Goal: Transaction & Acquisition: Download file/media

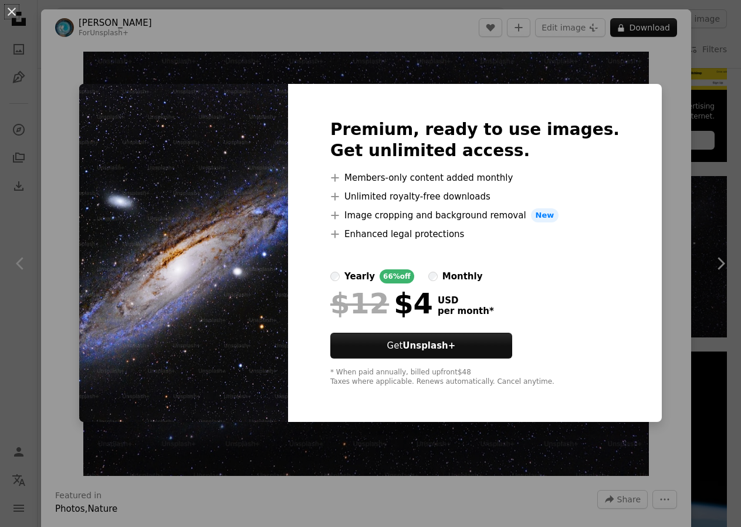
scroll to position [419, 0]
click at [11, 10] on button "An X shape" at bounding box center [12, 12] width 14 height 14
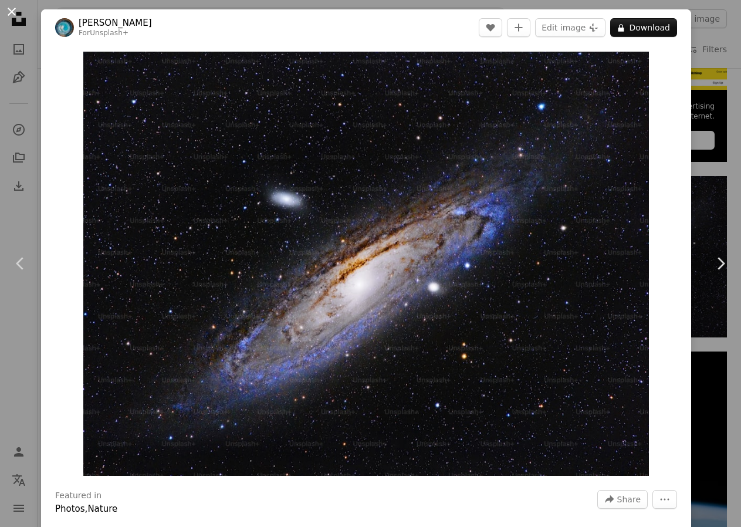
click at [12, 13] on button "An X shape" at bounding box center [12, 12] width 14 height 14
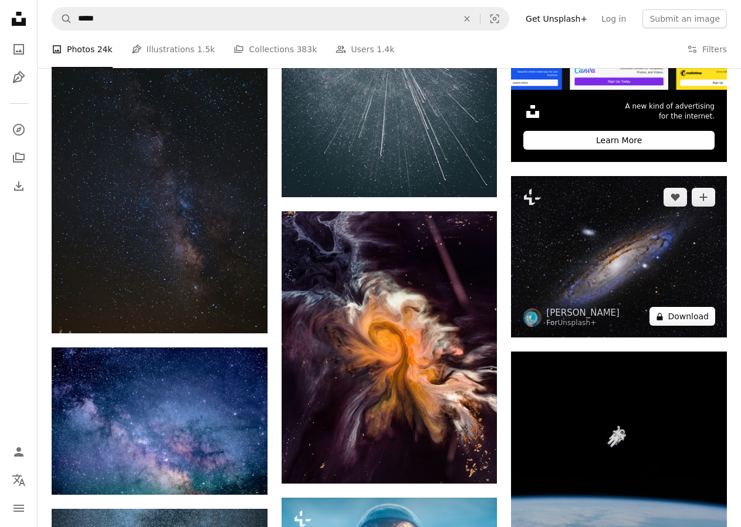
click at [686, 315] on button "A lock Download" at bounding box center [683, 316] width 66 height 19
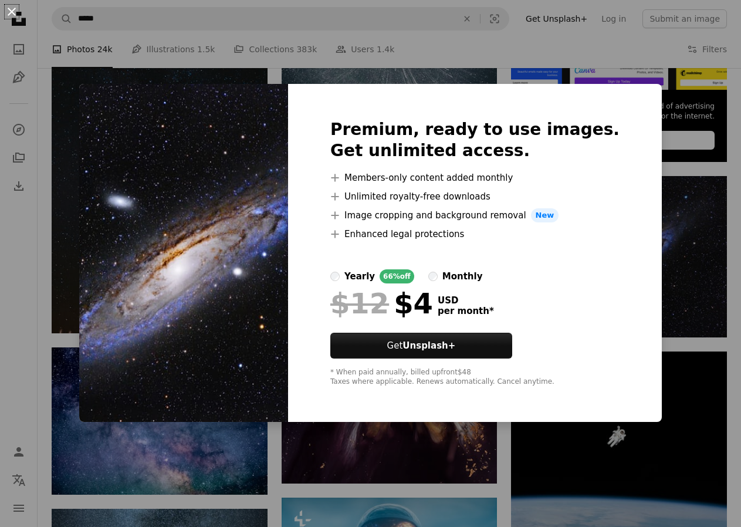
click at [7, 13] on button "An X shape" at bounding box center [12, 12] width 14 height 14
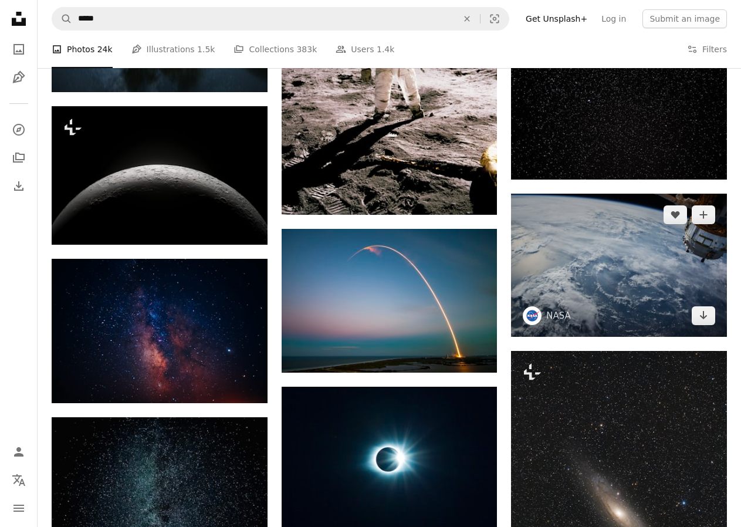
scroll to position [1257, 0]
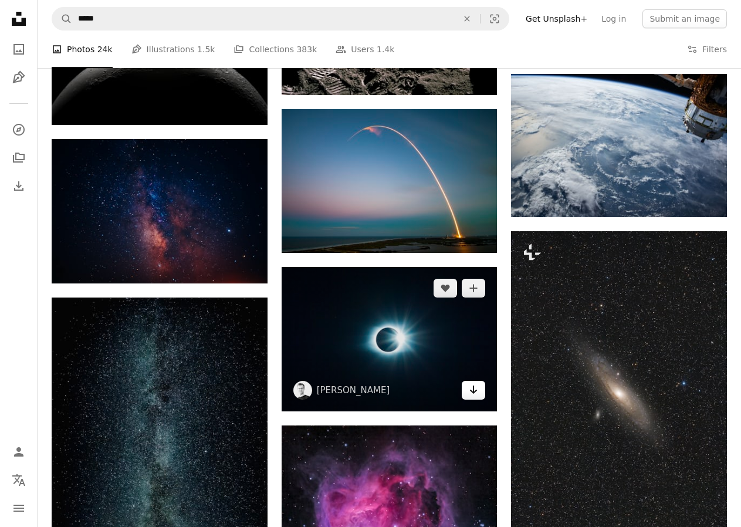
click at [472, 390] on icon "Arrow pointing down" at bounding box center [473, 390] width 9 height 14
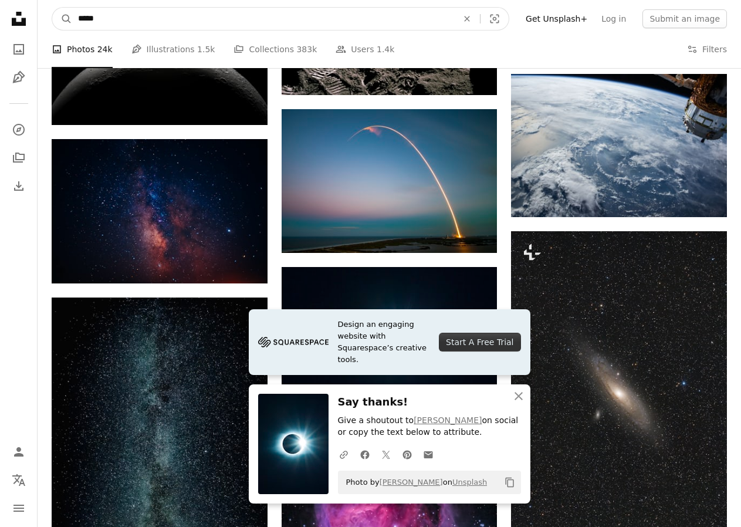
click at [325, 19] on input "*****" at bounding box center [263, 19] width 382 height 22
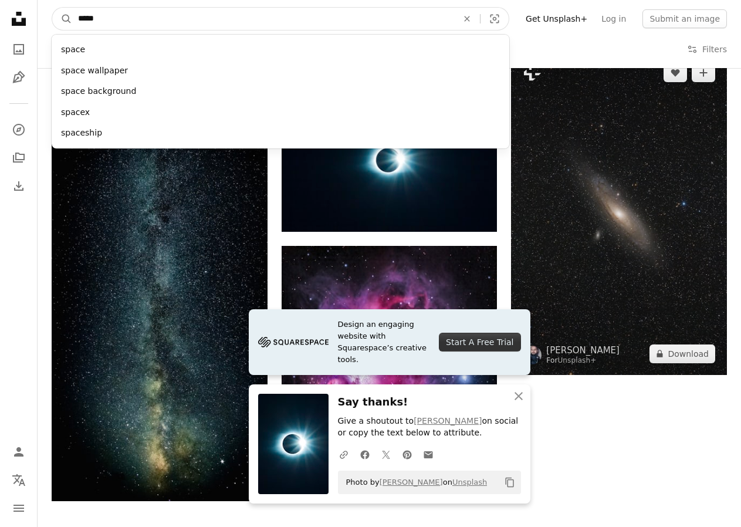
scroll to position [1617, 0]
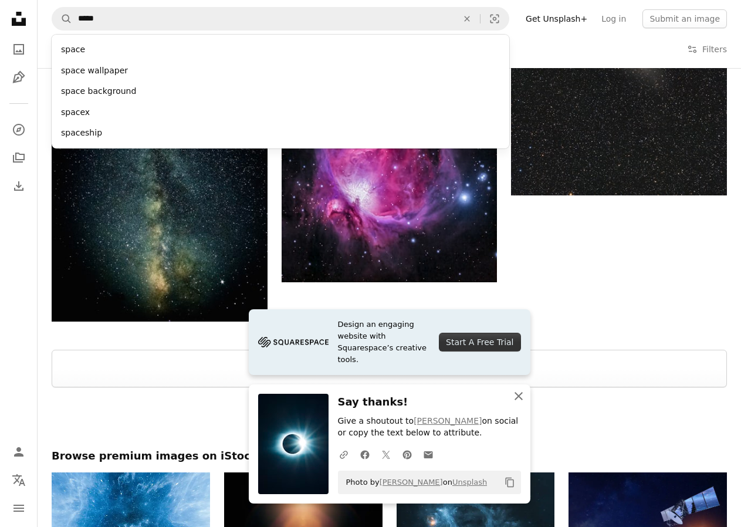
click at [522, 394] on icon "An X shape" at bounding box center [519, 396] width 14 height 14
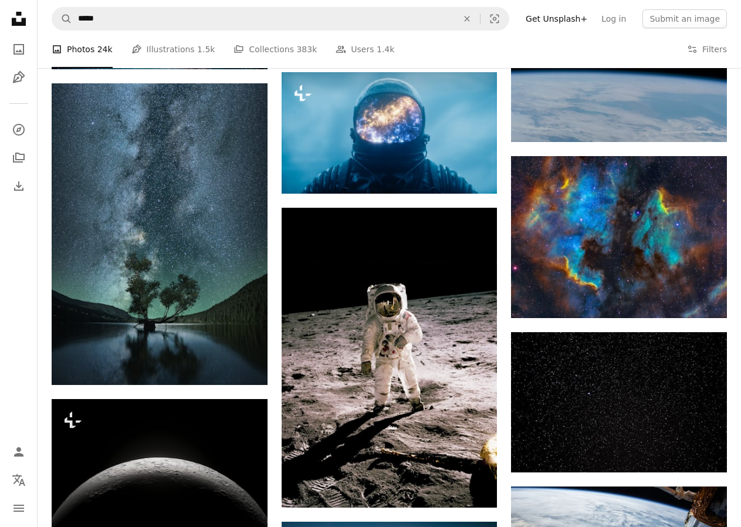
scroll to position [725, 0]
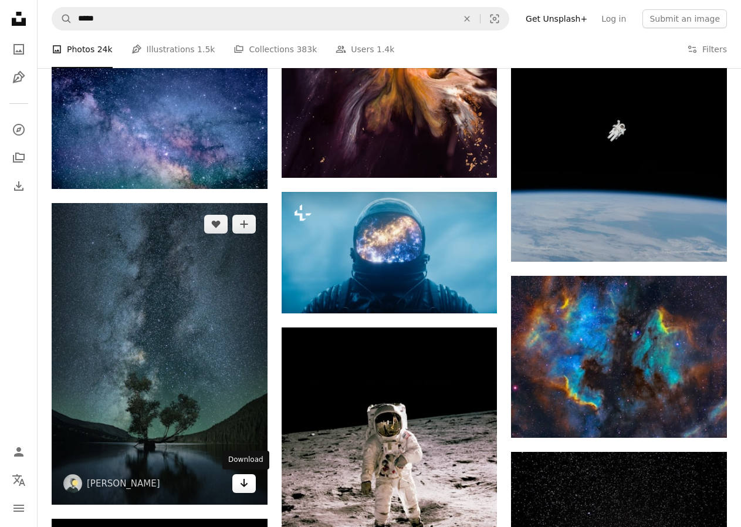
click at [243, 486] on icon "Download" at bounding box center [244, 483] width 8 height 8
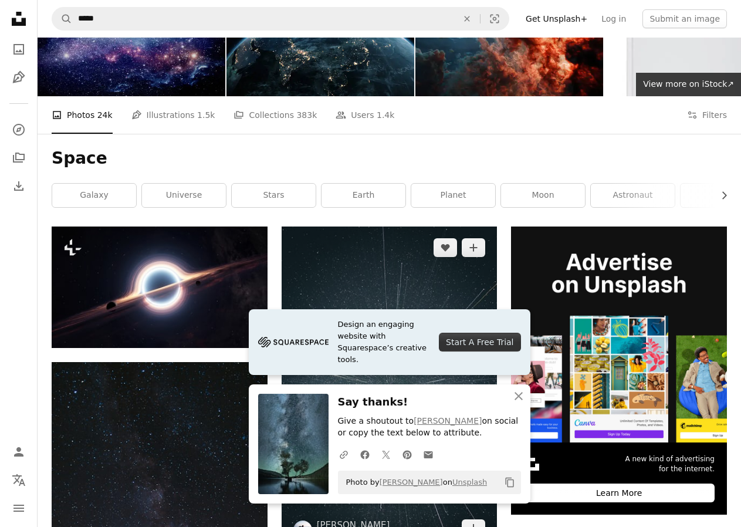
scroll to position [0, 0]
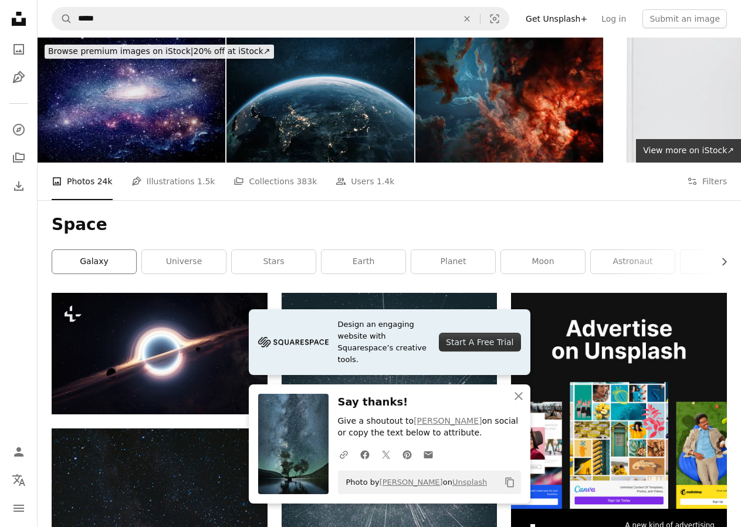
click at [97, 259] on link "galaxy" at bounding box center [94, 261] width 84 height 23
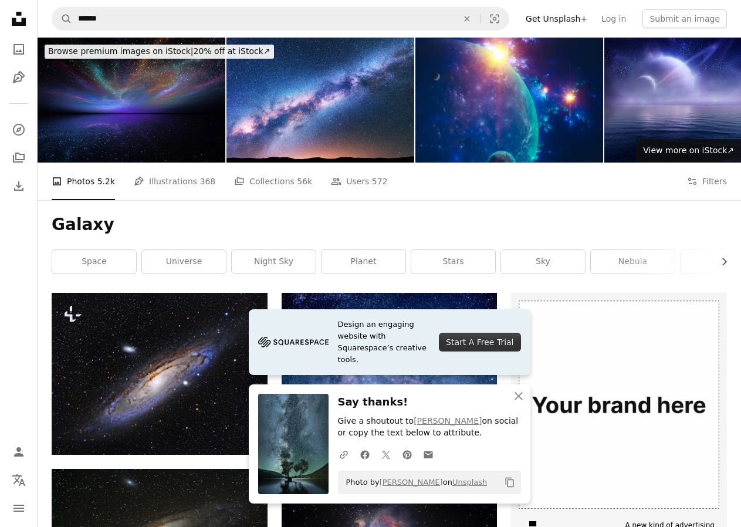
scroll to position [120, 0]
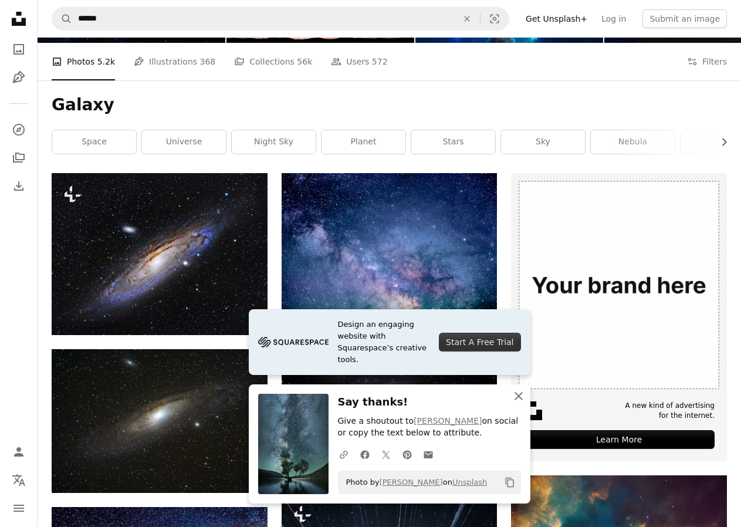
click at [518, 396] on icon "button" at bounding box center [519, 396] width 8 height 8
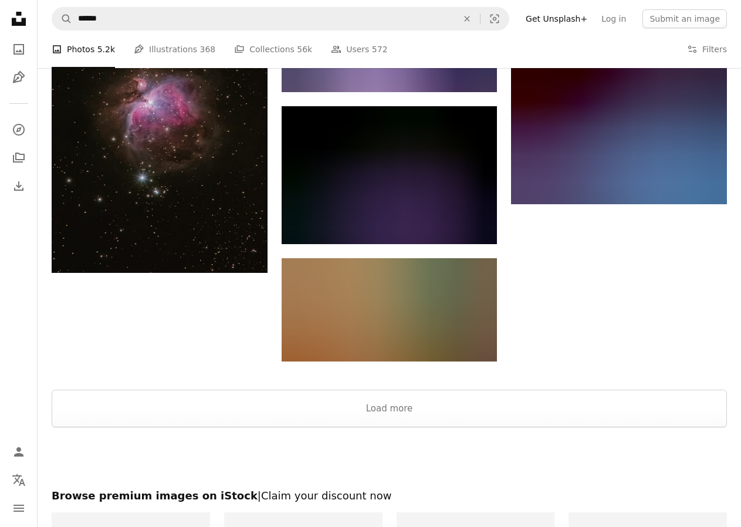
scroll to position [1557, 0]
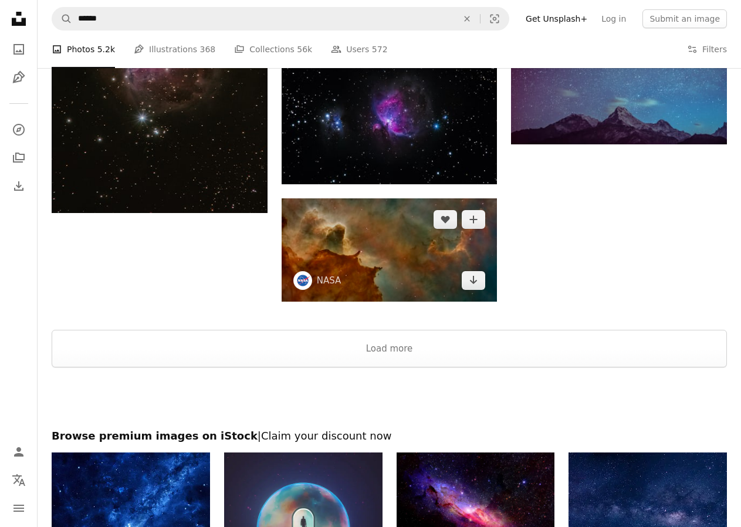
click at [375, 258] on img at bounding box center [390, 249] width 216 height 103
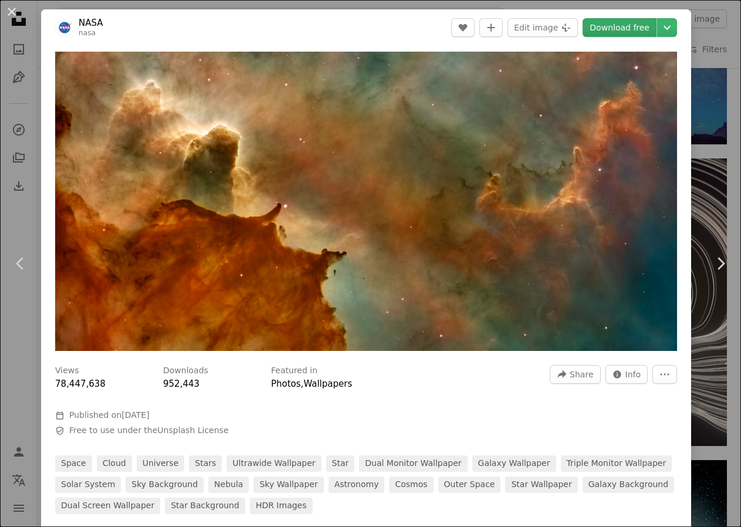
click at [616, 26] on link "Download free" at bounding box center [620, 27] width 74 height 19
